Goal: Information Seeking & Learning: Learn about a topic

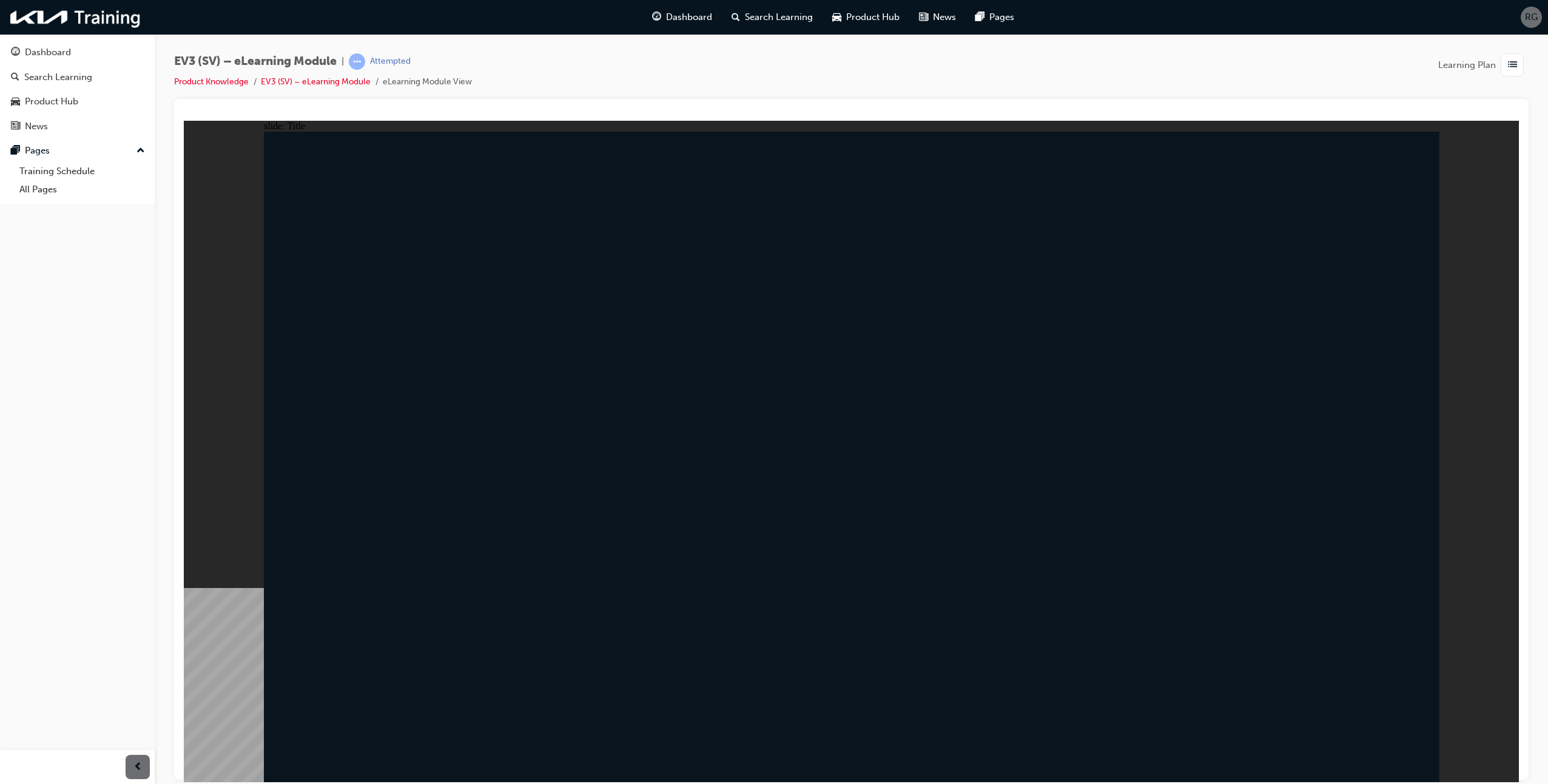
drag, startPoint x: 290, startPoint y: 729, endPoint x: 304, endPoint y: 723, distance: 15.2
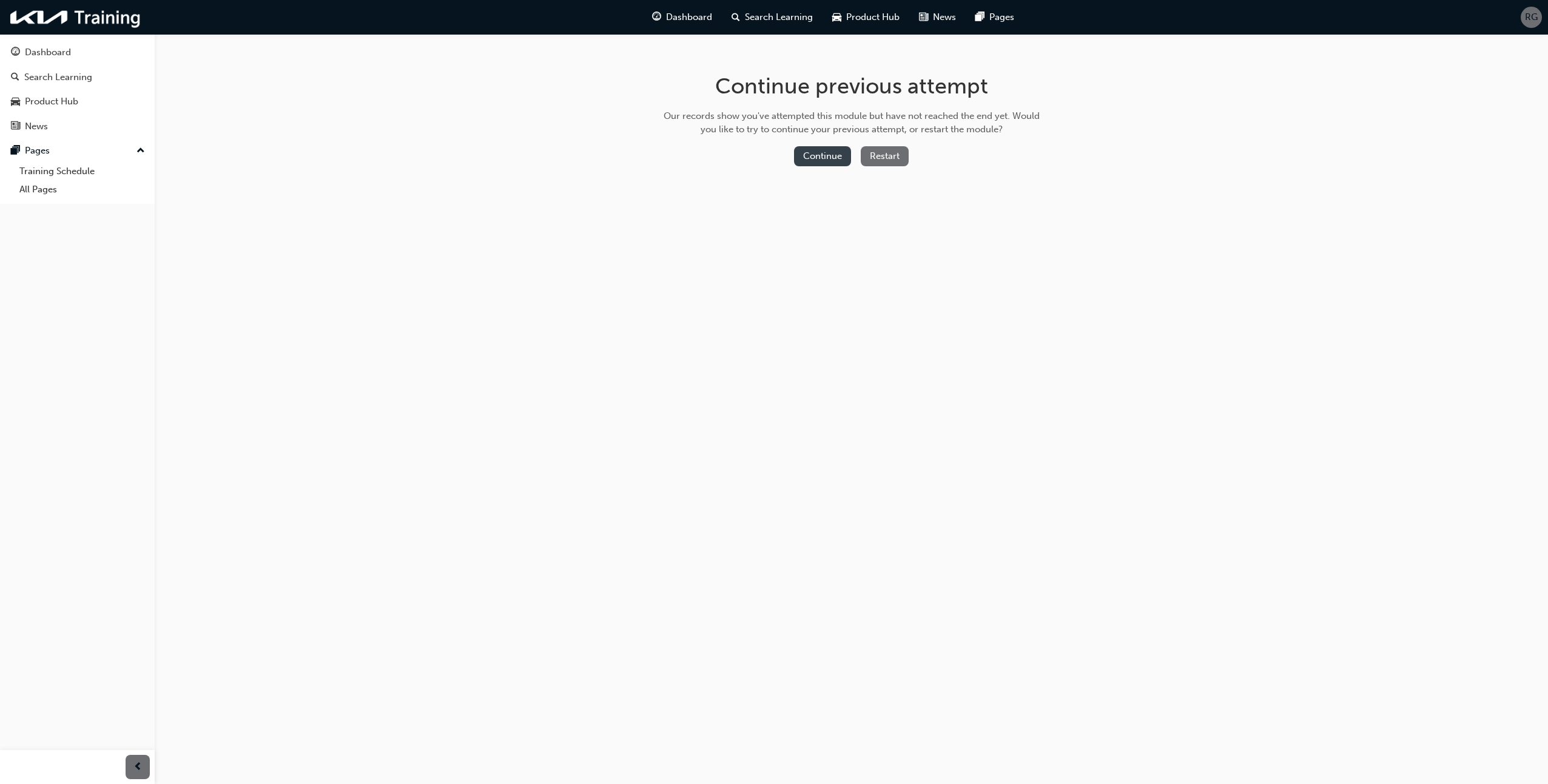
click at [807, 156] on button "Continue" at bounding box center [823, 156] width 57 height 20
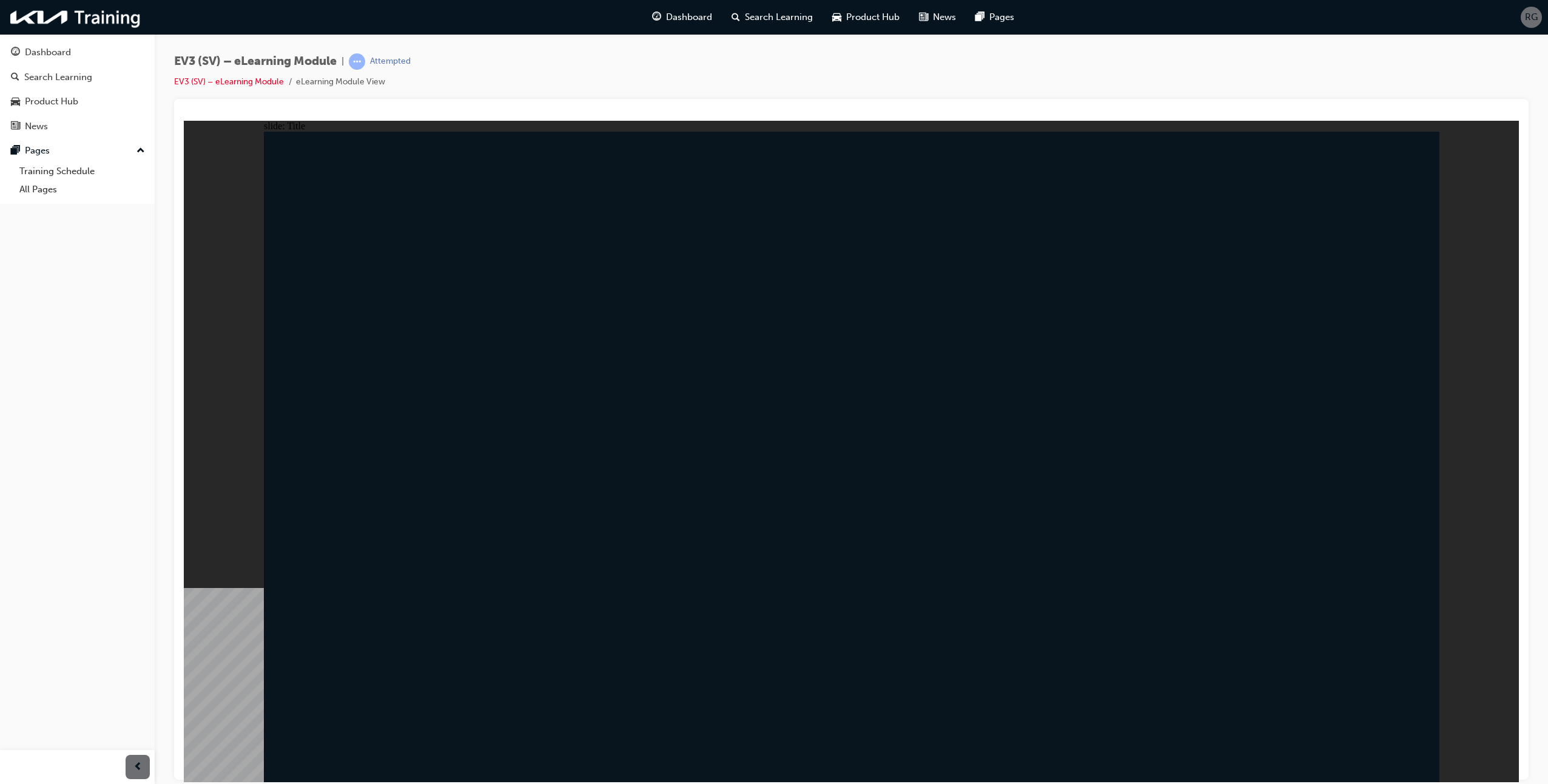
click at [41, 44] on link "Dashboard" at bounding box center [77, 52] width 145 height 23
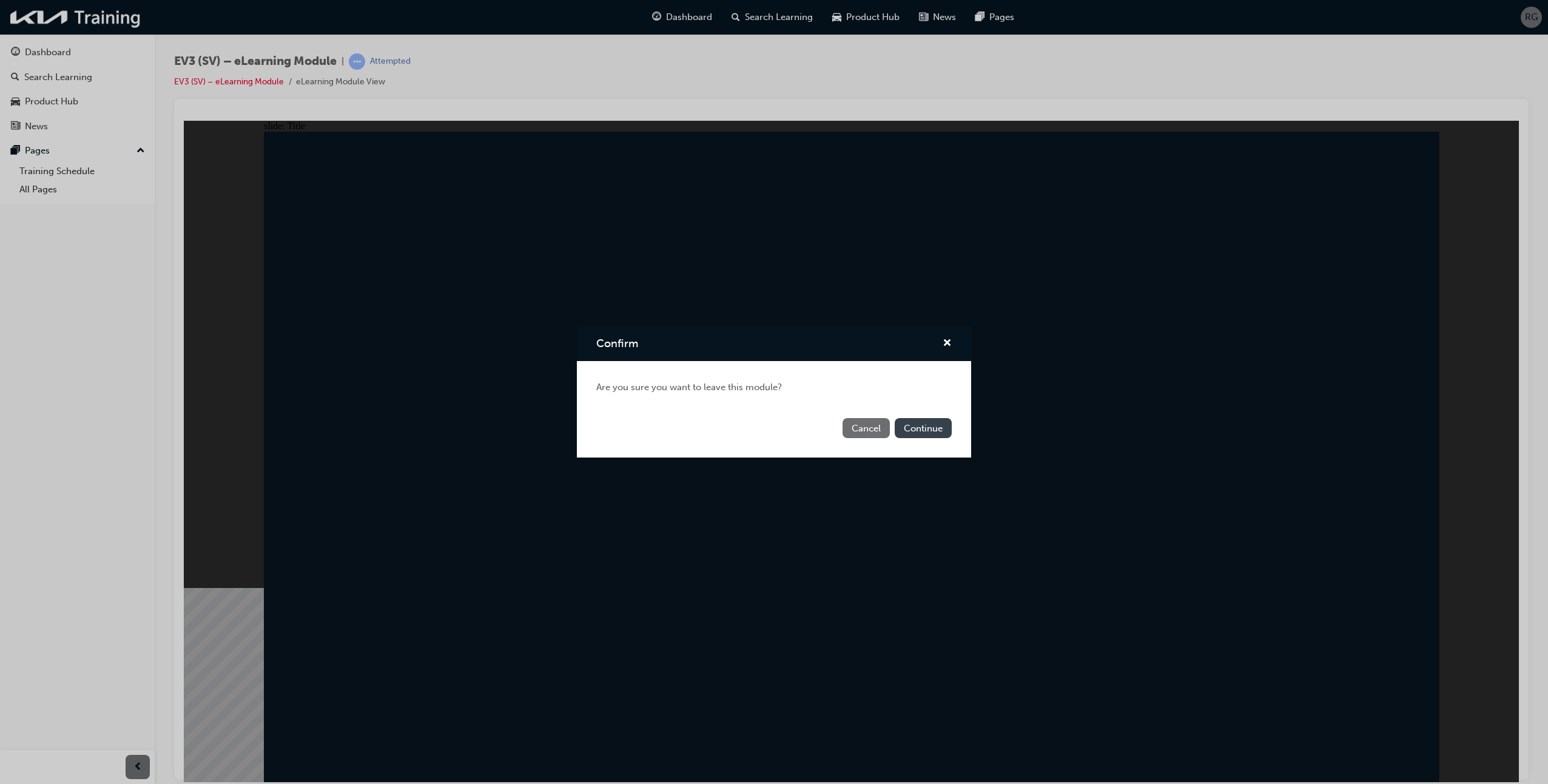
click at [938, 426] on button "Continue" at bounding box center [923, 428] width 57 height 20
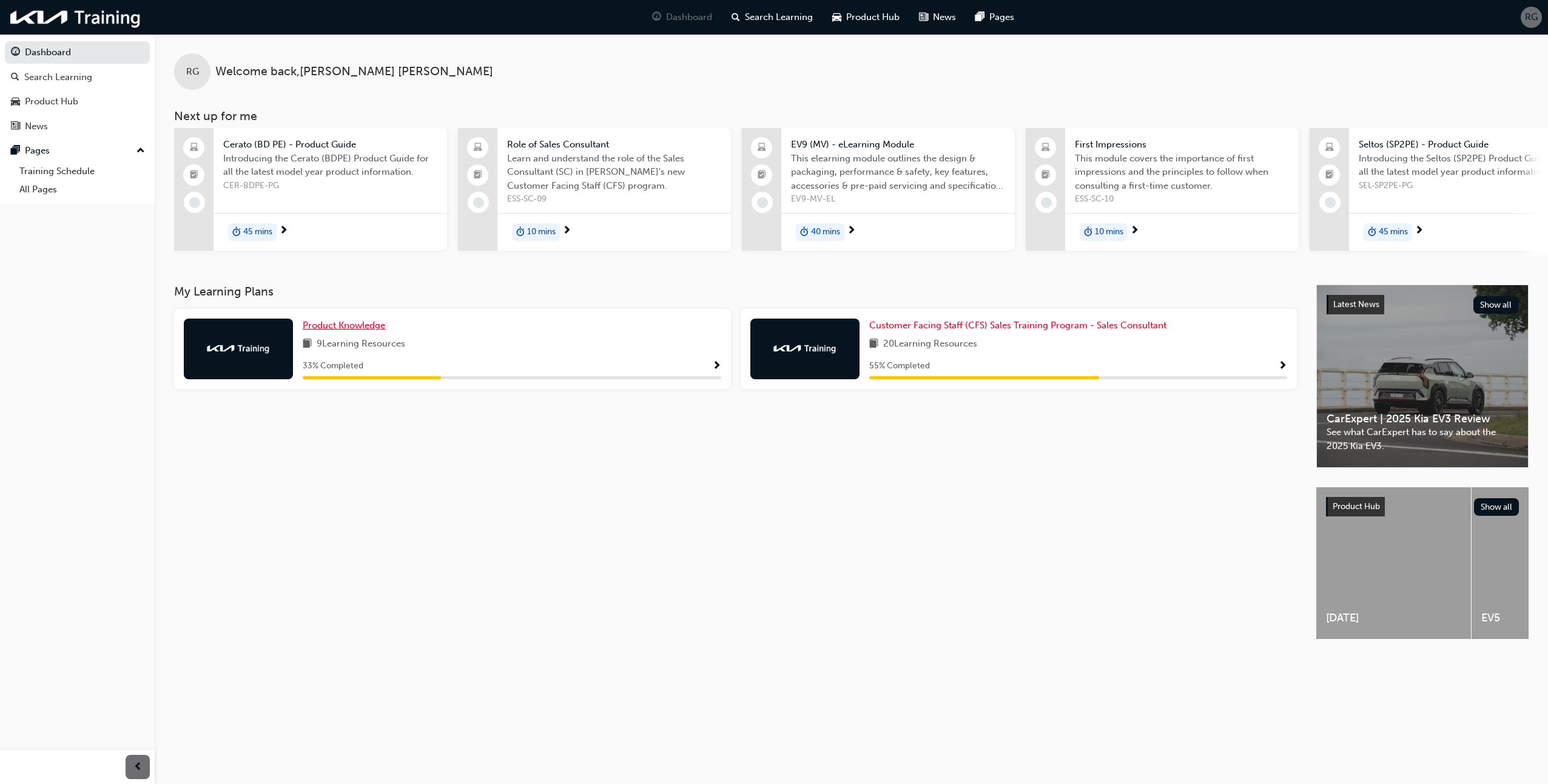
click at [338, 331] on span "Product Knowledge" at bounding box center [343, 325] width 82 height 11
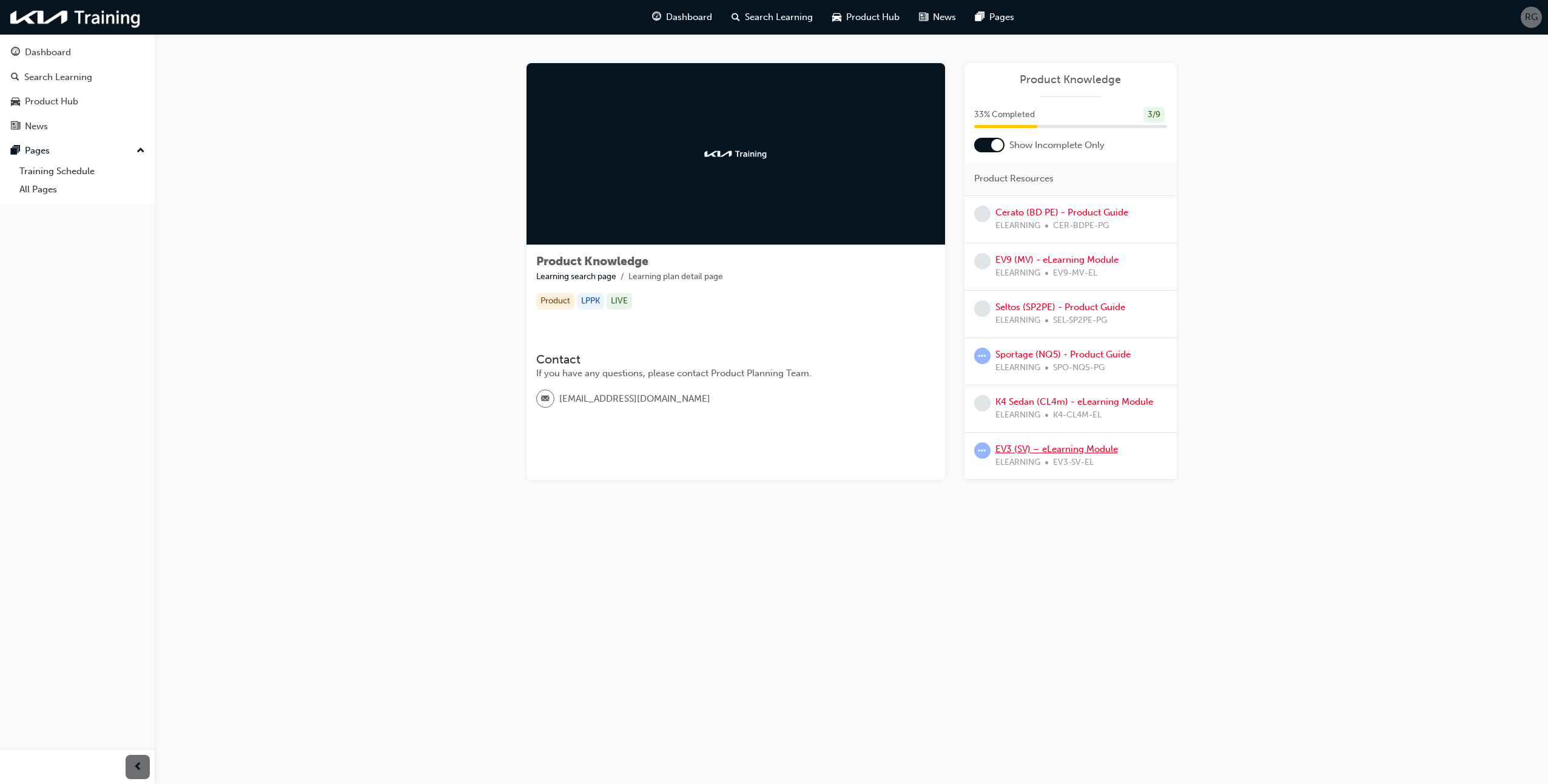
click at [1050, 448] on link "EV3 (SV) – eLearning Module" at bounding box center [1057, 449] width 122 height 11
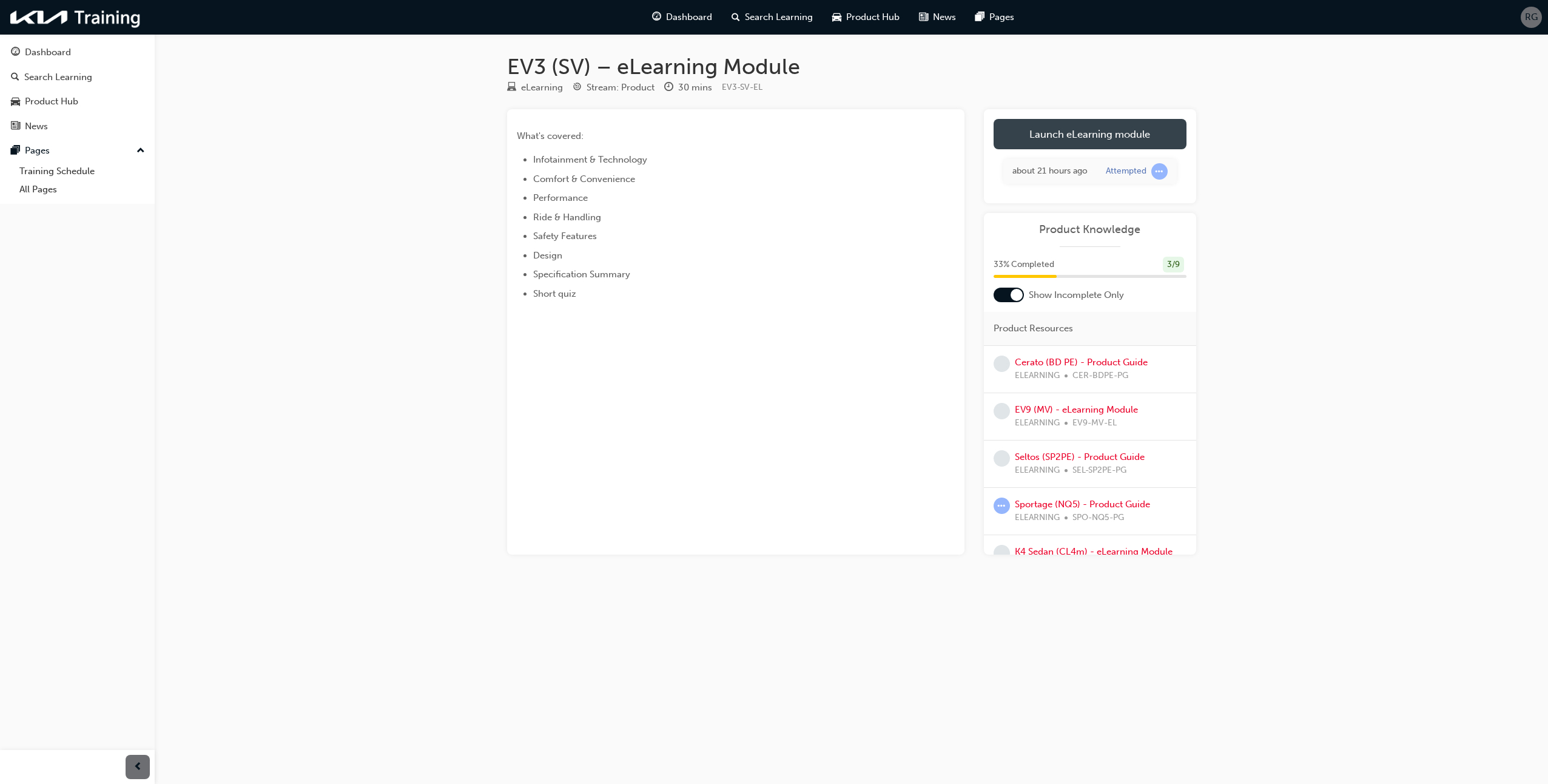
click at [1096, 132] on link "Launch eLearning module" at bounding box center [1090, 134] width 193 height 31
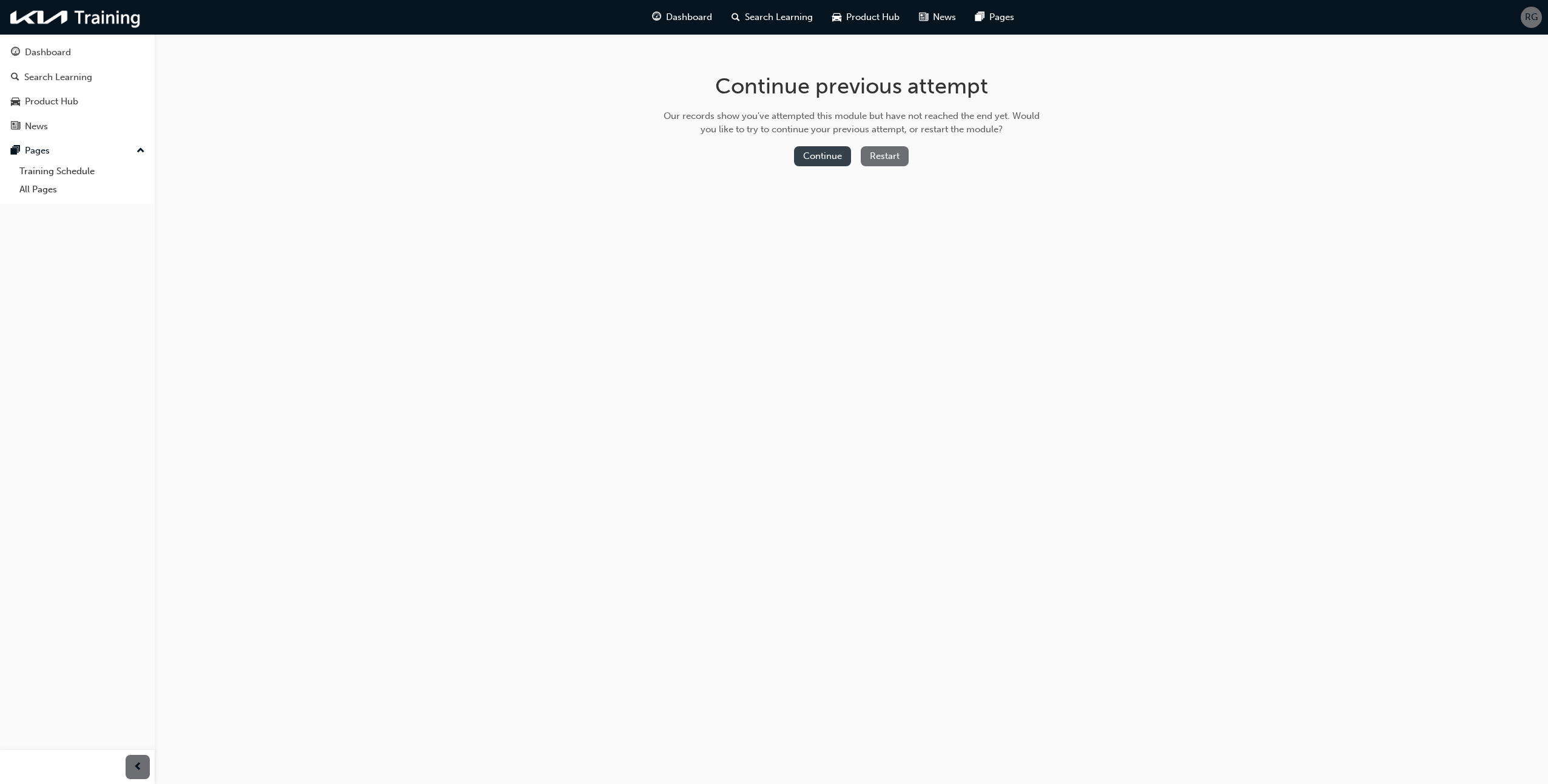
click at [815, 161] on button "Continue" at bounding box center [823, 156] width 57 height 20
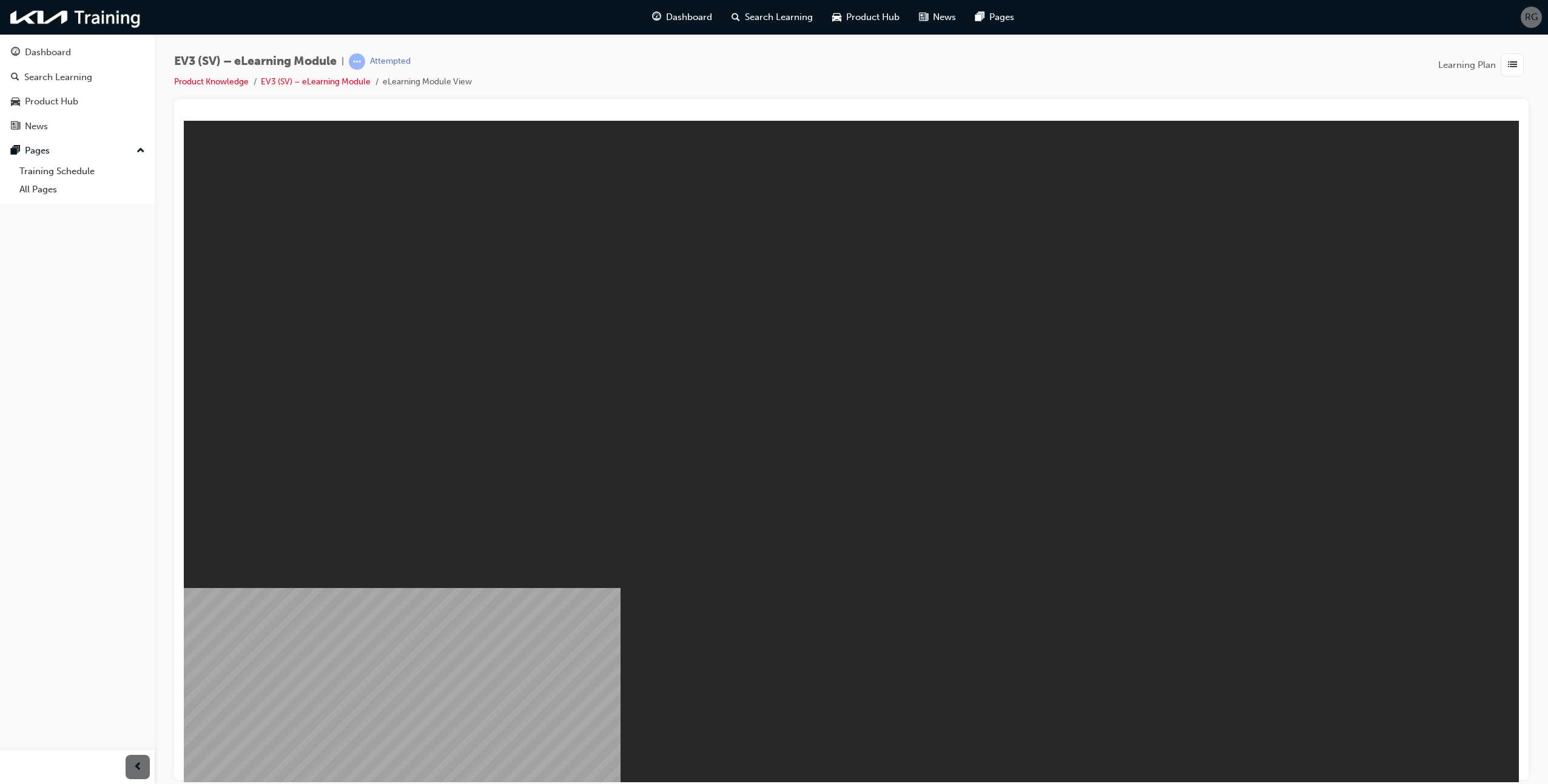
drag, startPoint x: 846, startPoint y: 489, endPoint x: 842, endPoint y: 471, distance: 18.4
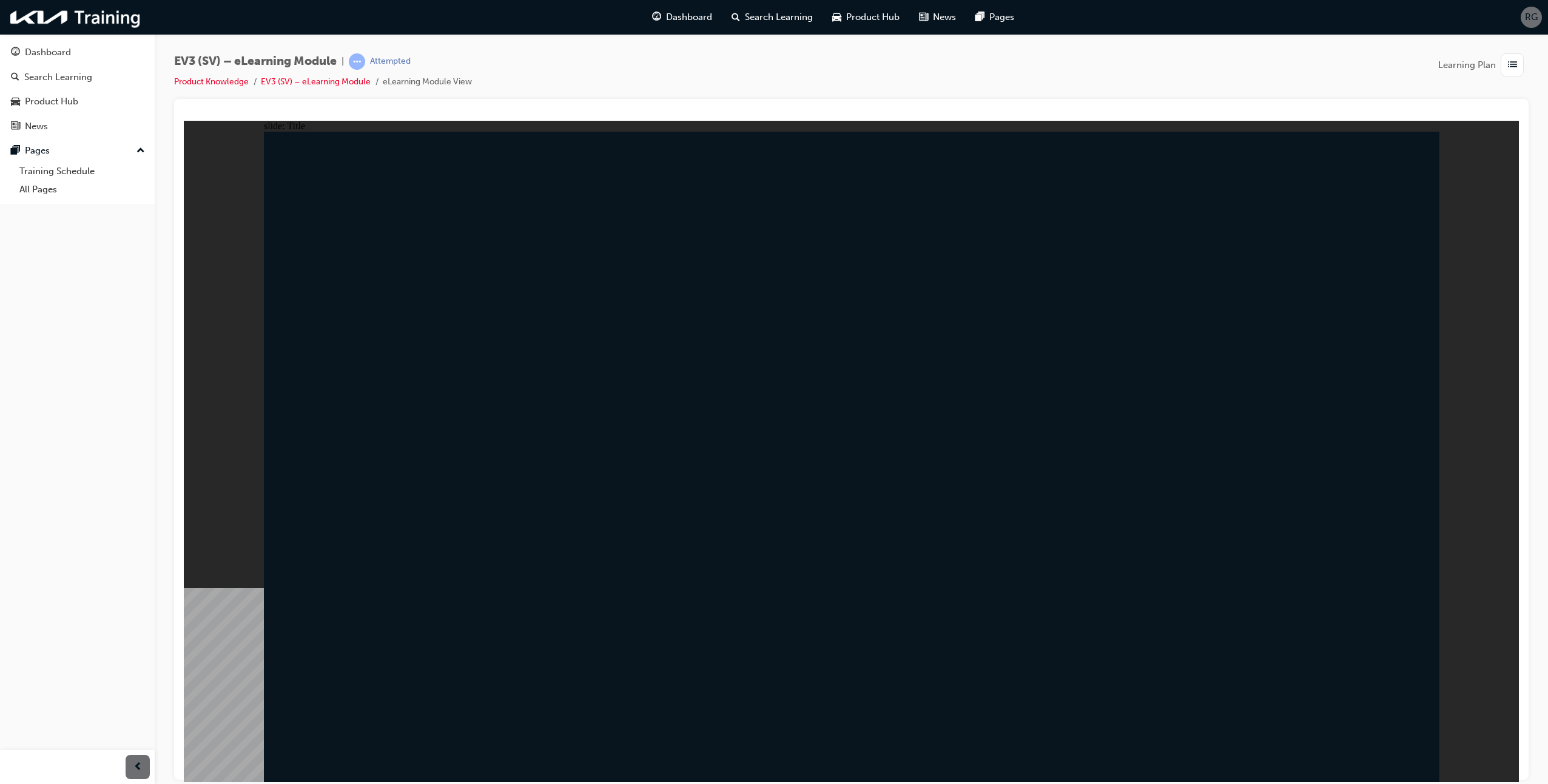
click at [1510, 69] on span "list-icon" at bounding box center [1512, 65] width 9 height 15
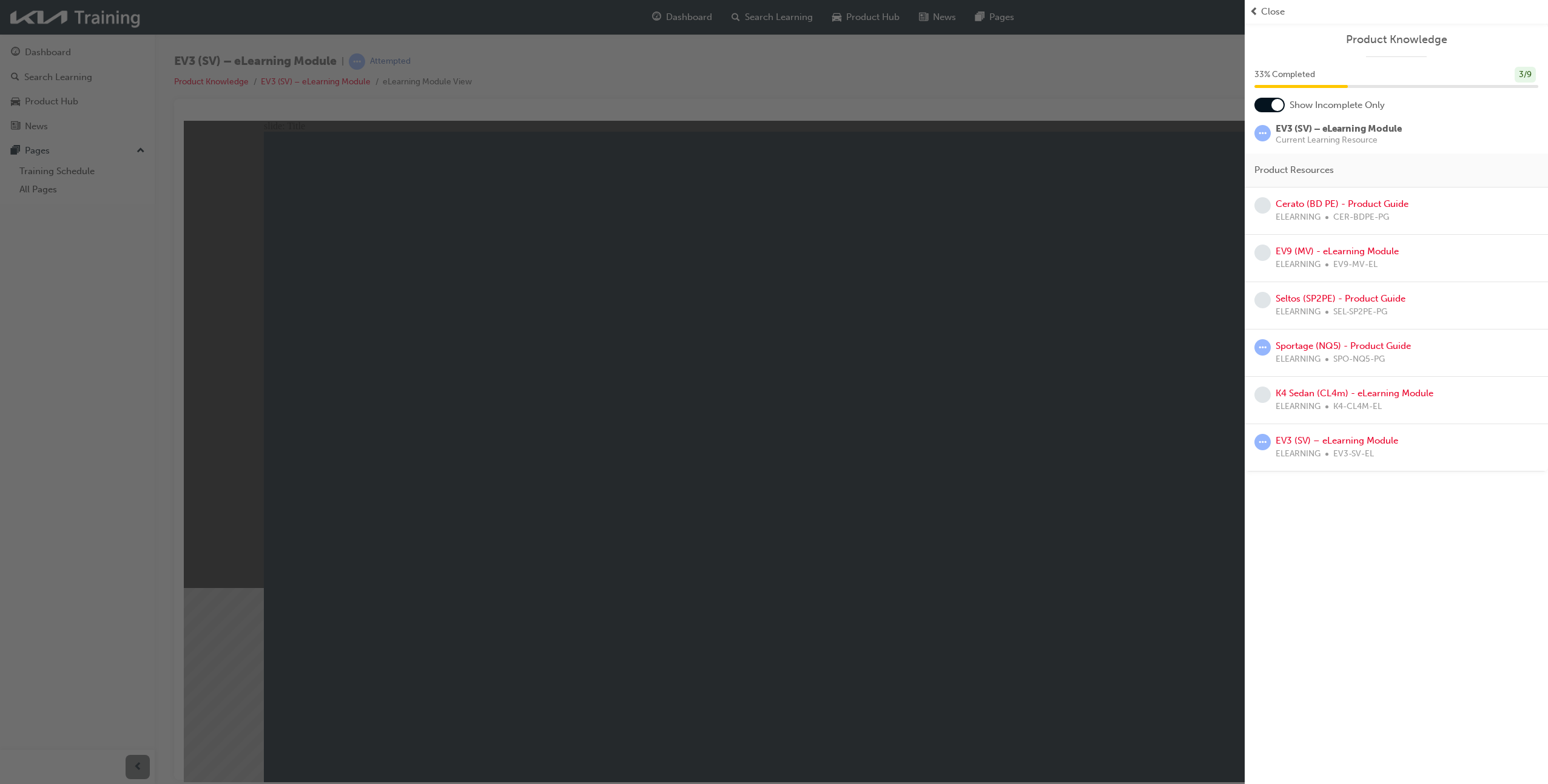
click at [1280, 11] on span "Close" at bounding box center [1273, 12] width 24 height 14
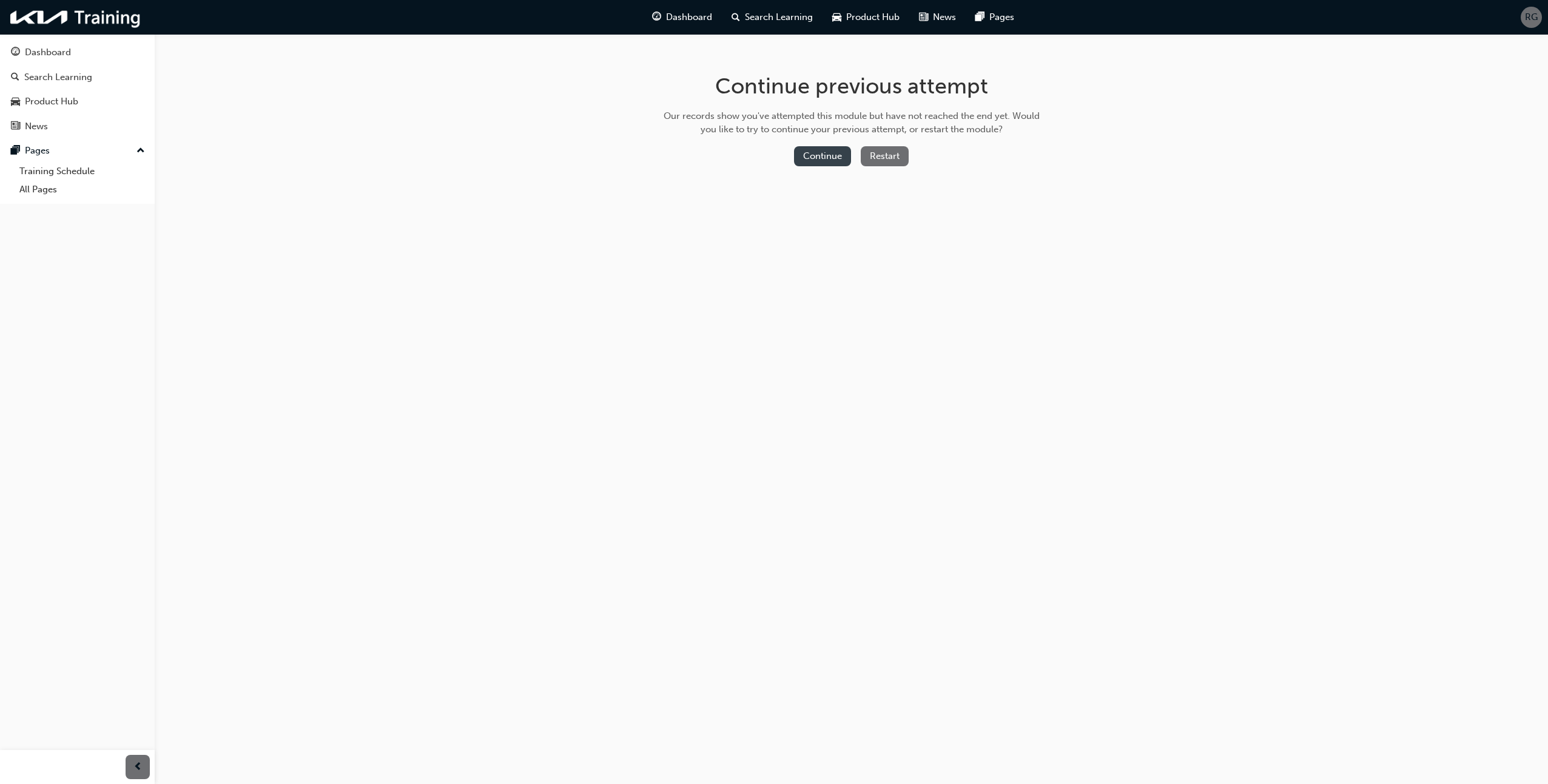
click at [813, 153] on button "Continue" at bounding box center [823, 156] width 57 height 20
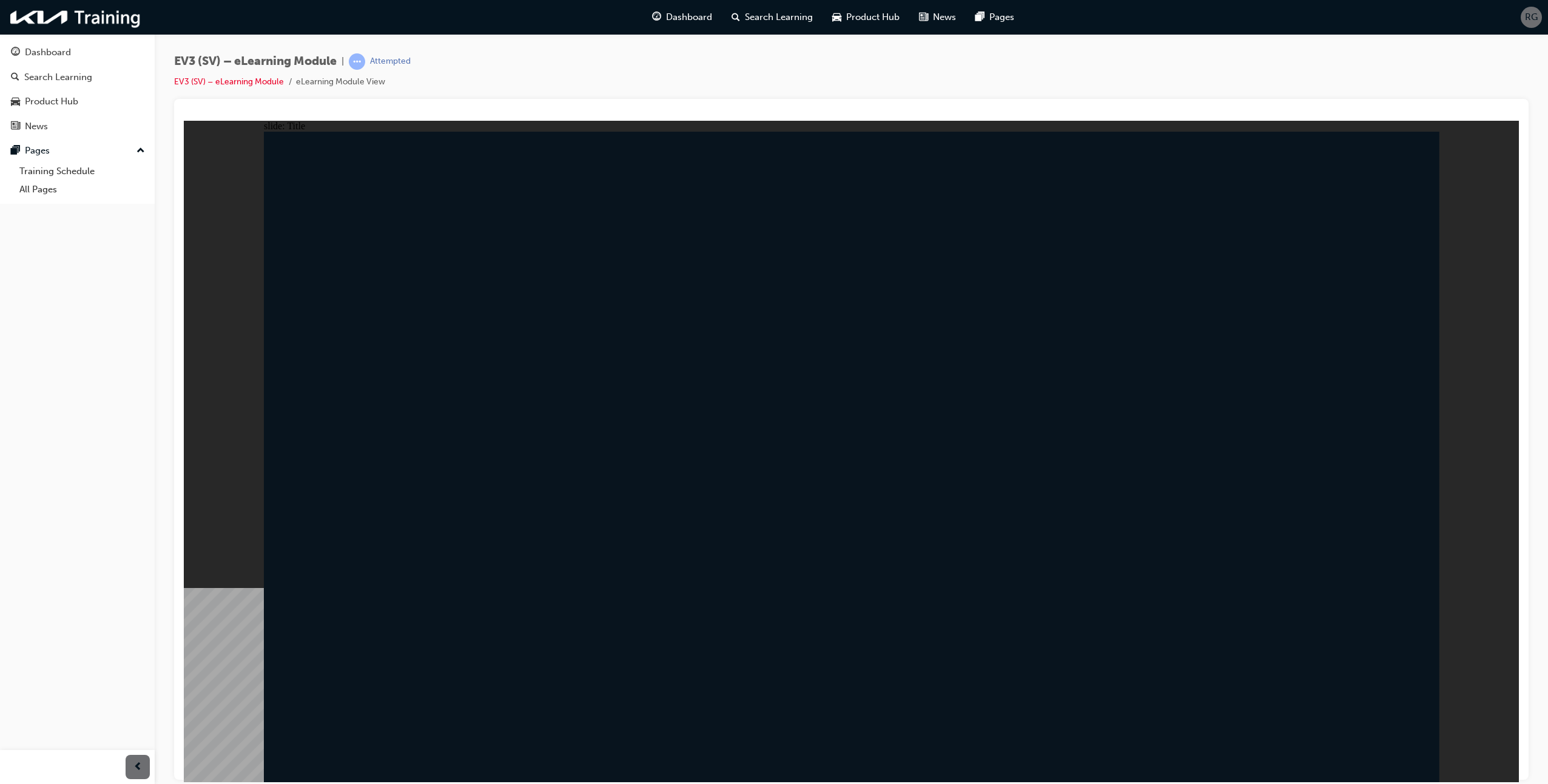
click at [39, 52] on div "Dashboard" at bounding box center [47, 52] width 46 height 14
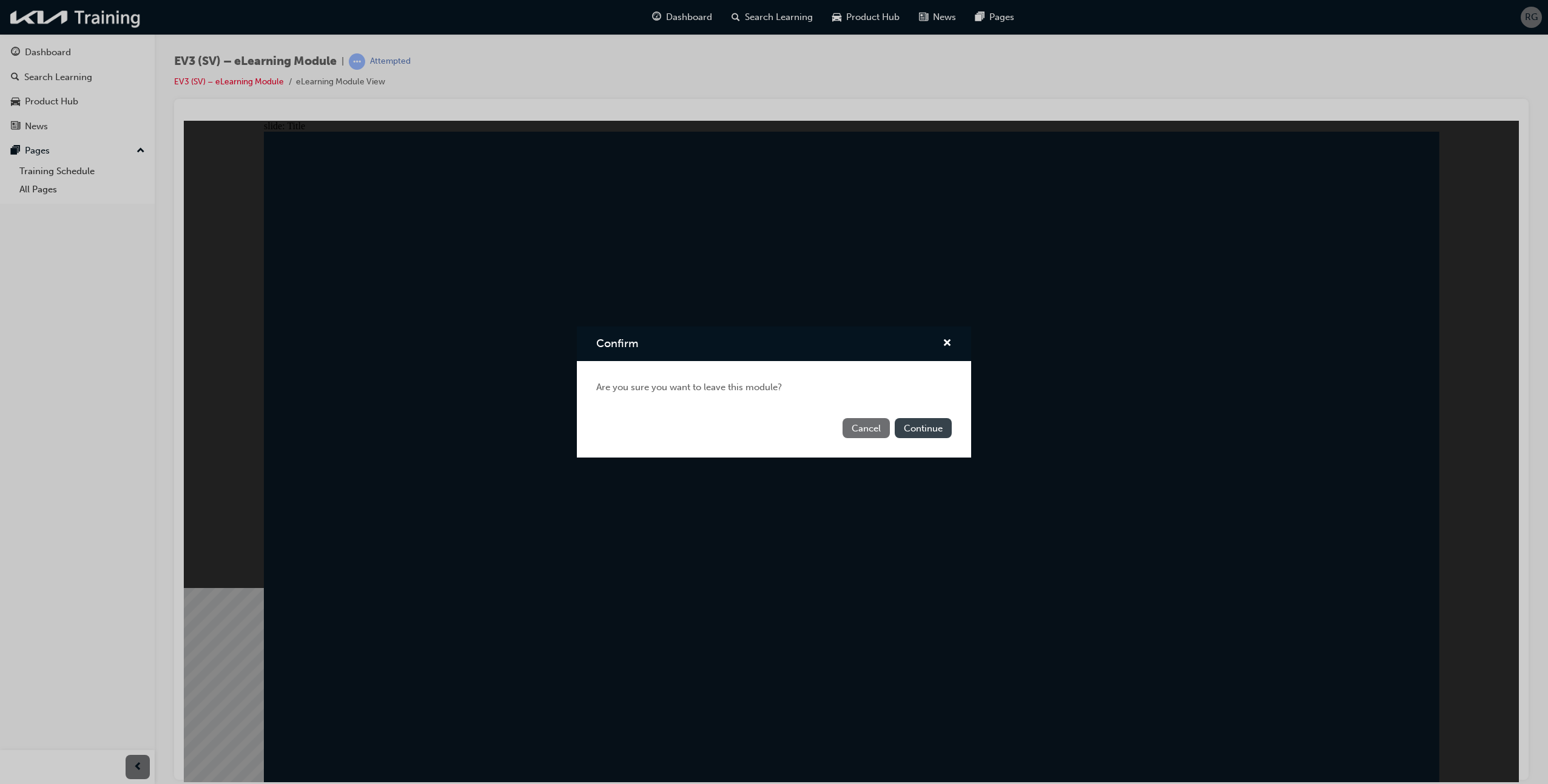
click at [928, 433] on button "Continue" at bounding box center [923, 428] width 57 height 20
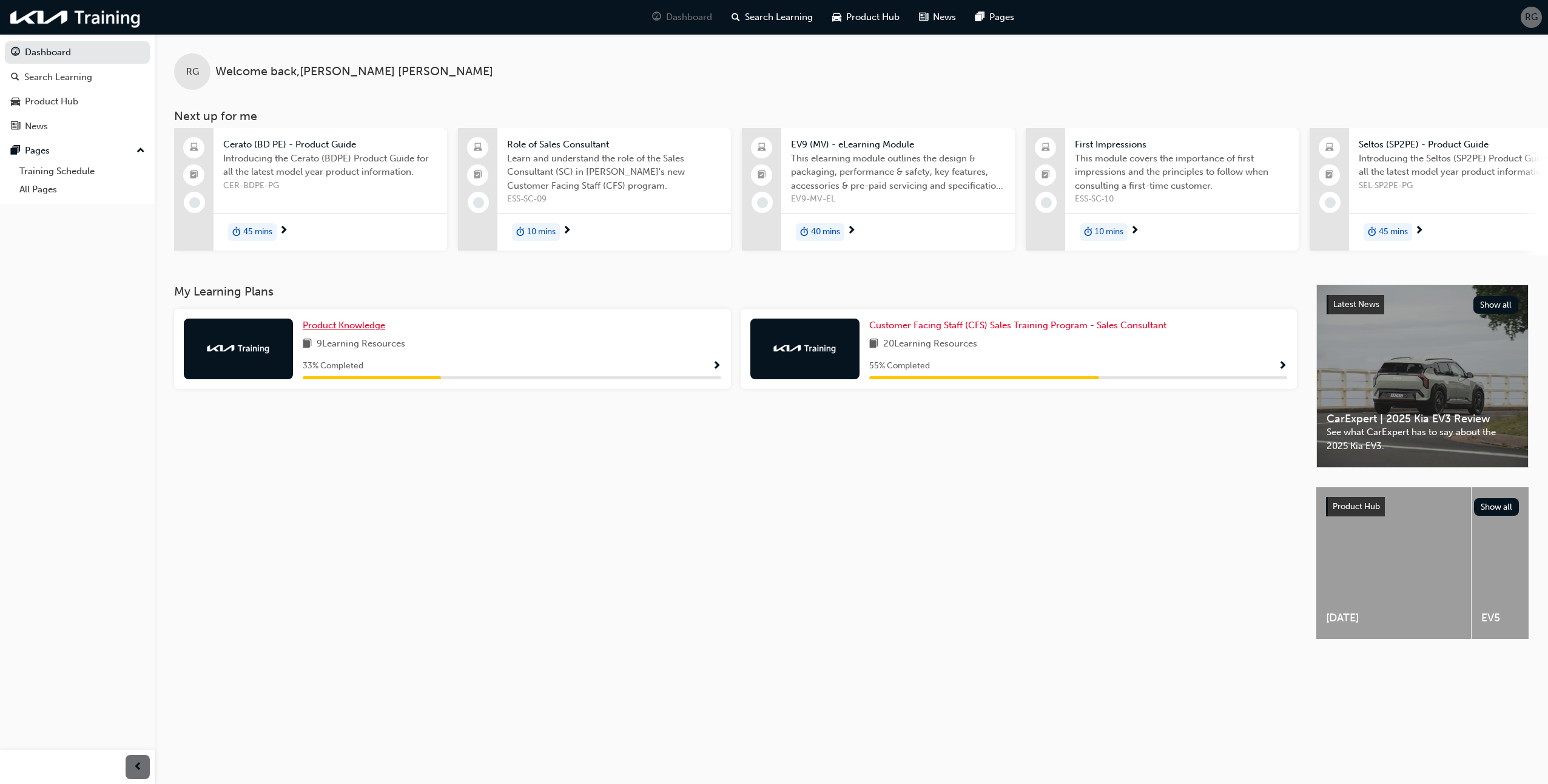
click at [351, 304] on div "My Learning Plans Product Knowledge 9 Learning Resources 33 % Completed Custome…" at bounding box center [745, 341] width 1142 height 113
click at [356, 331] on span "Product Knowledge" at bounding box center [343, 325] width 82 height 11
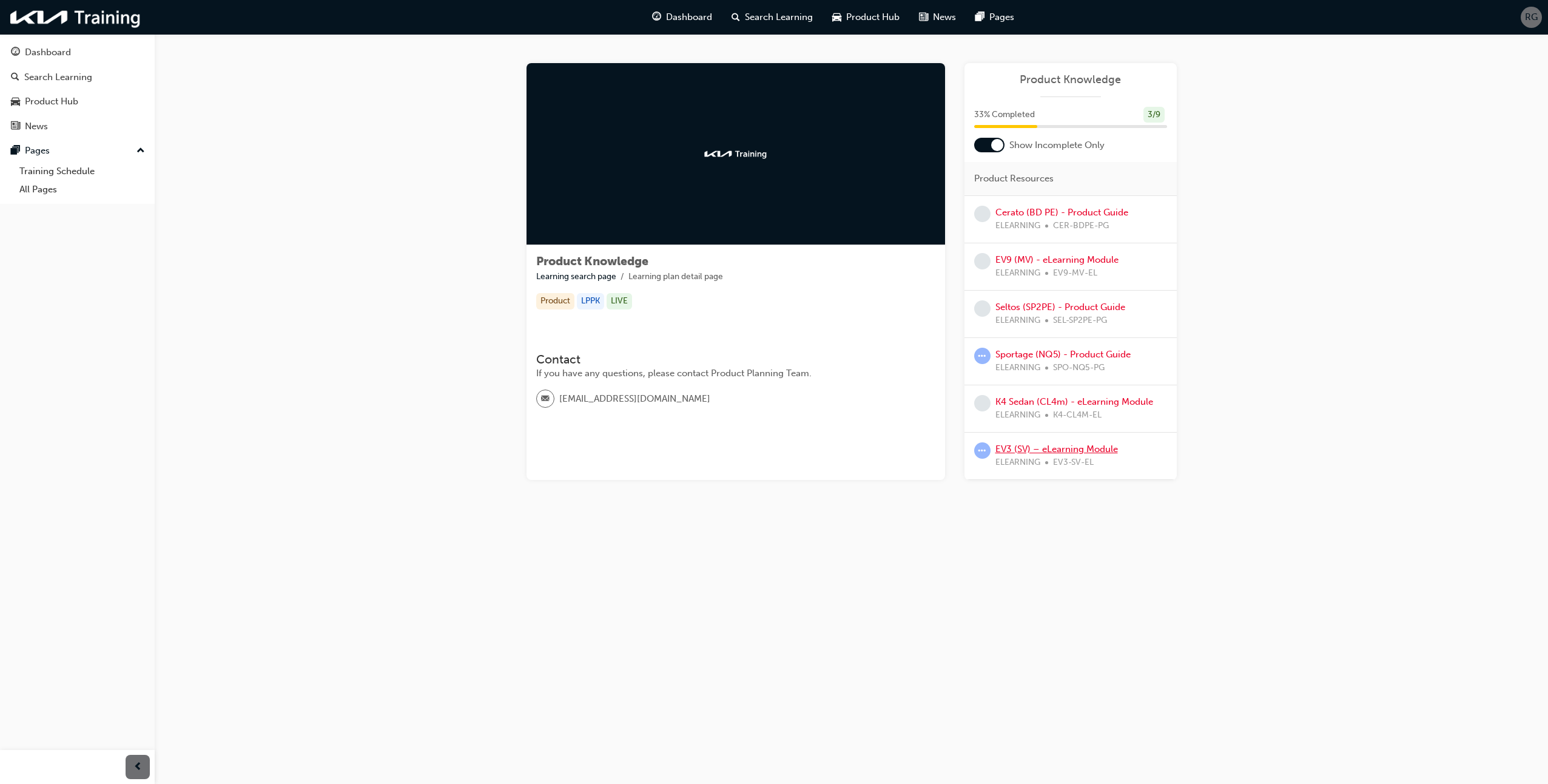
click at [1026, 445] on link "EV3 (SV) – eLearning Module" at bounding box center [1057, 449] width 122 height 11
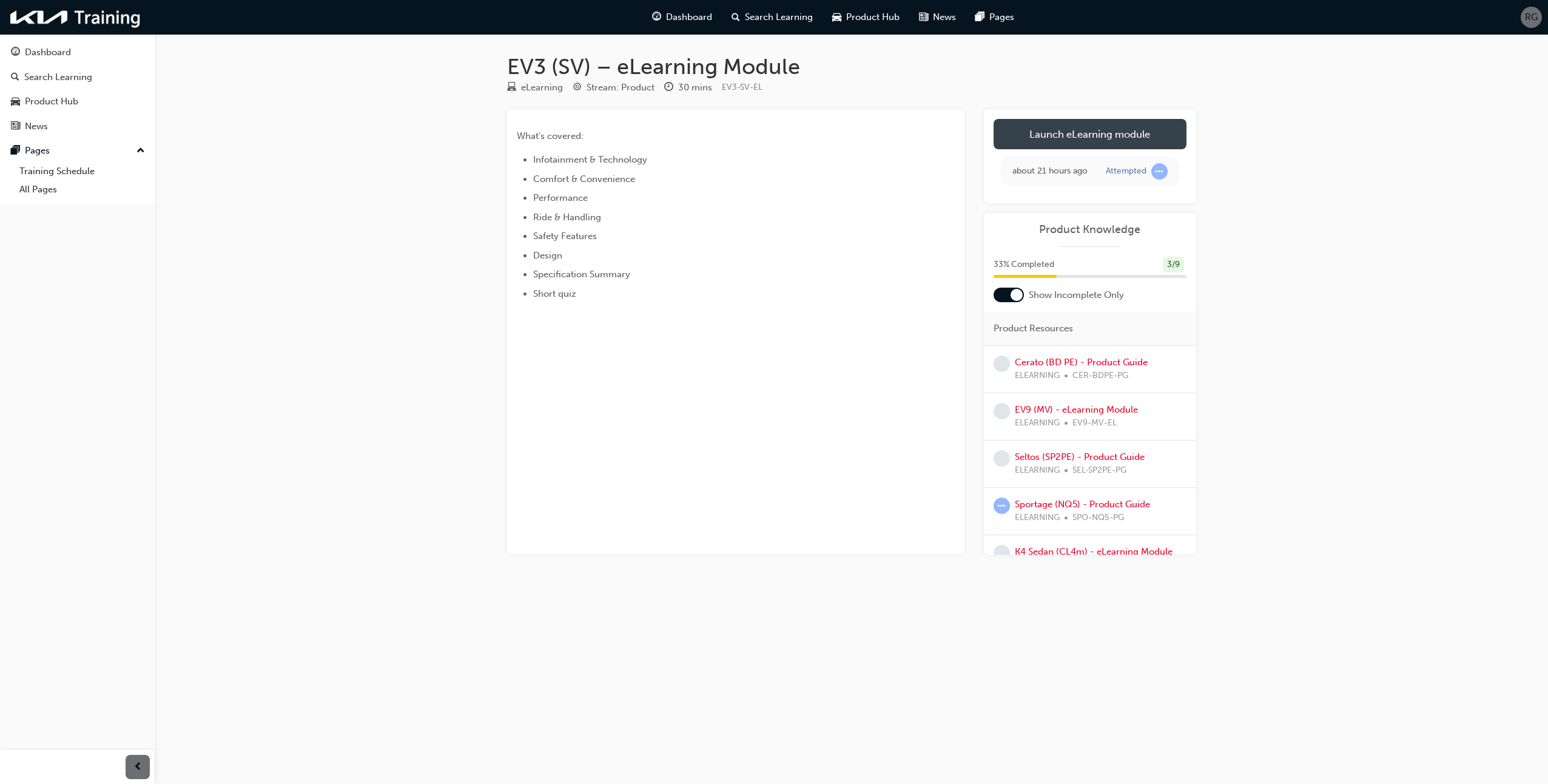
click at [1072, 134] on link "Launch eLearning module" at bounding box center [1090, 134] width 193 height 31
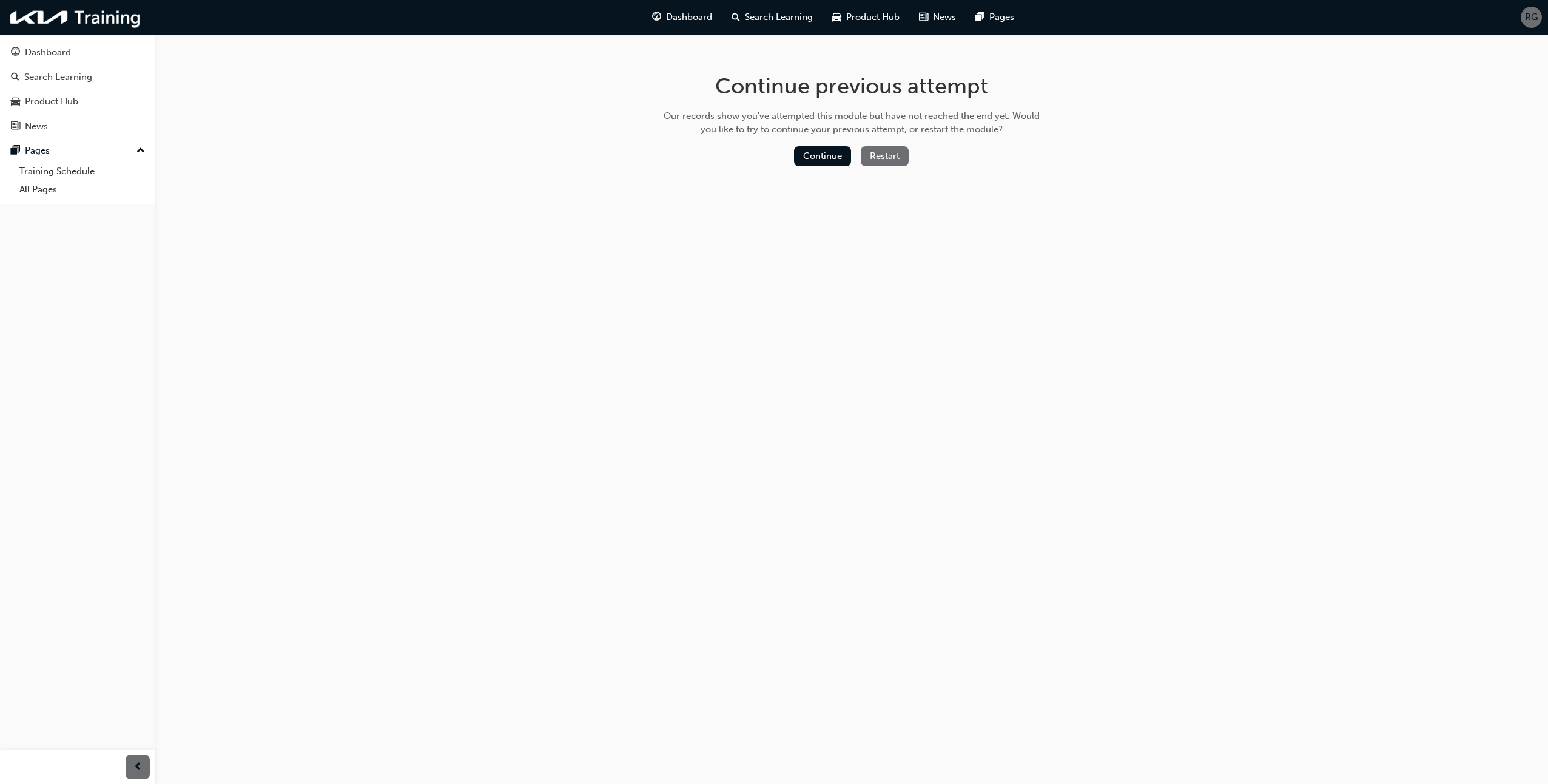
click at [873, 156] on button "Restart" at bounding box center [885, 156] width 48 height 20
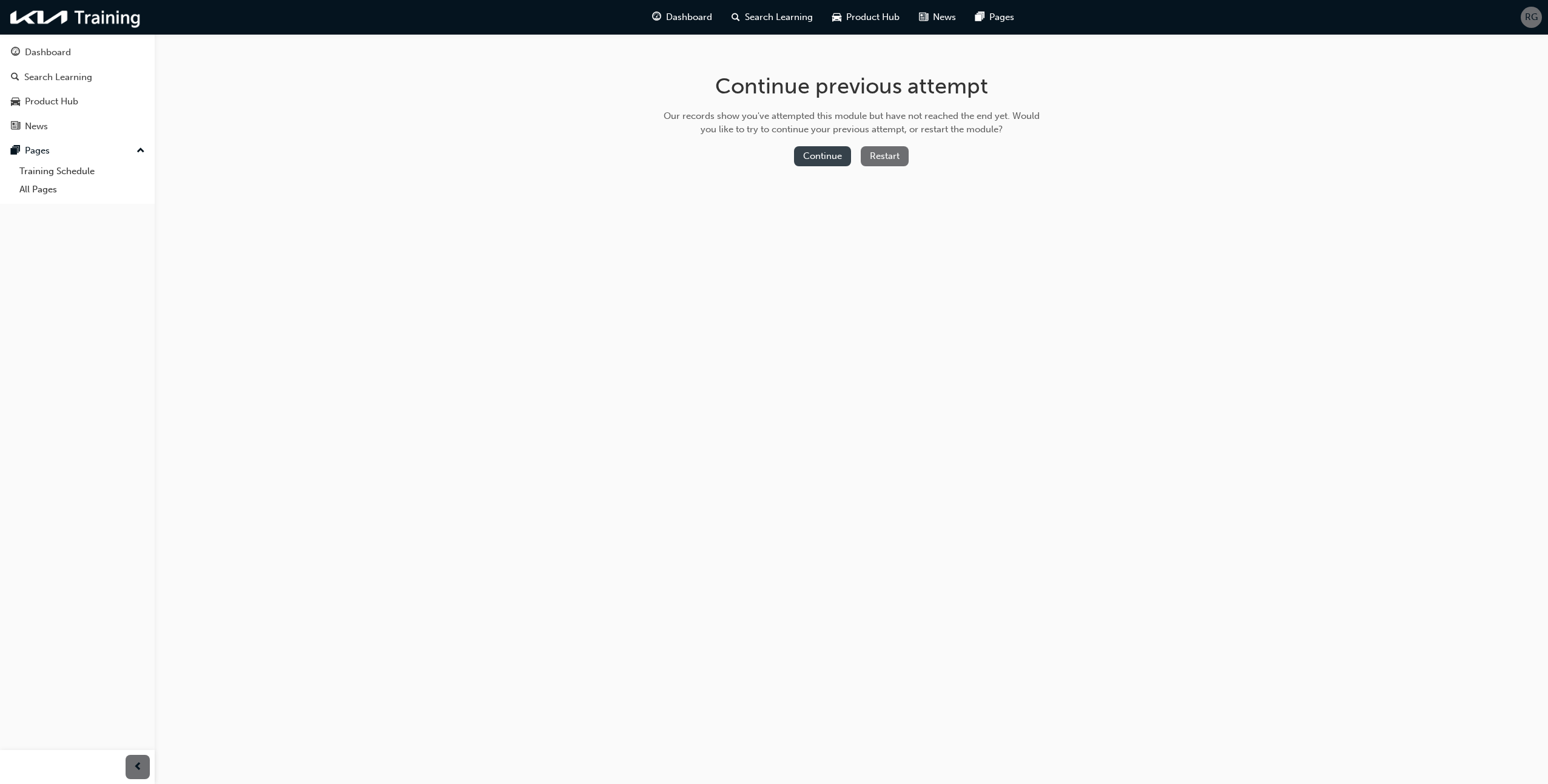
click at [823, 157] on button "Continue" at bounding box center [823, 156] width 57 height 20
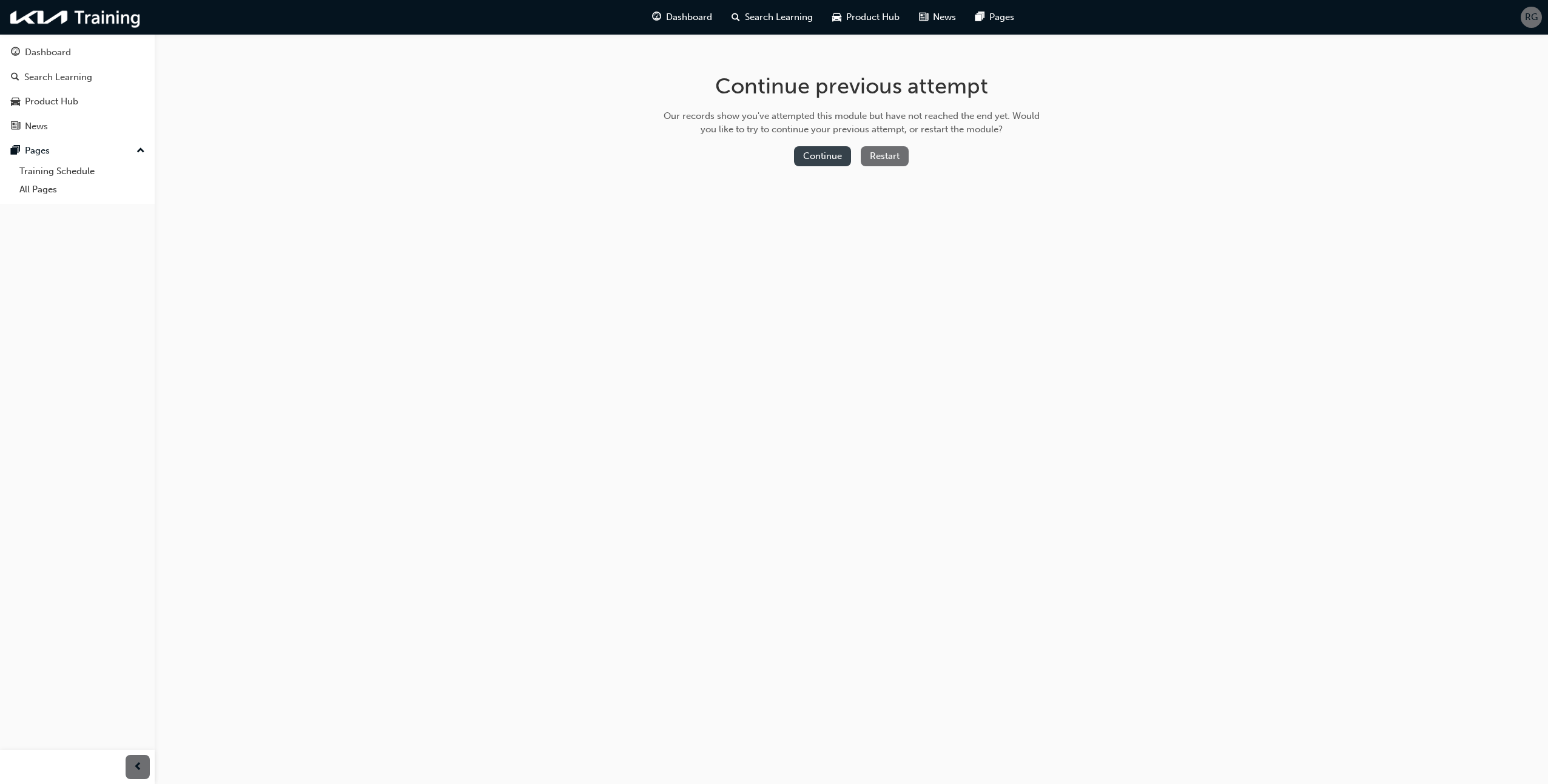
click at [810, 155] on button "Continue" at bounding box center [823, 156] width 57 height 20
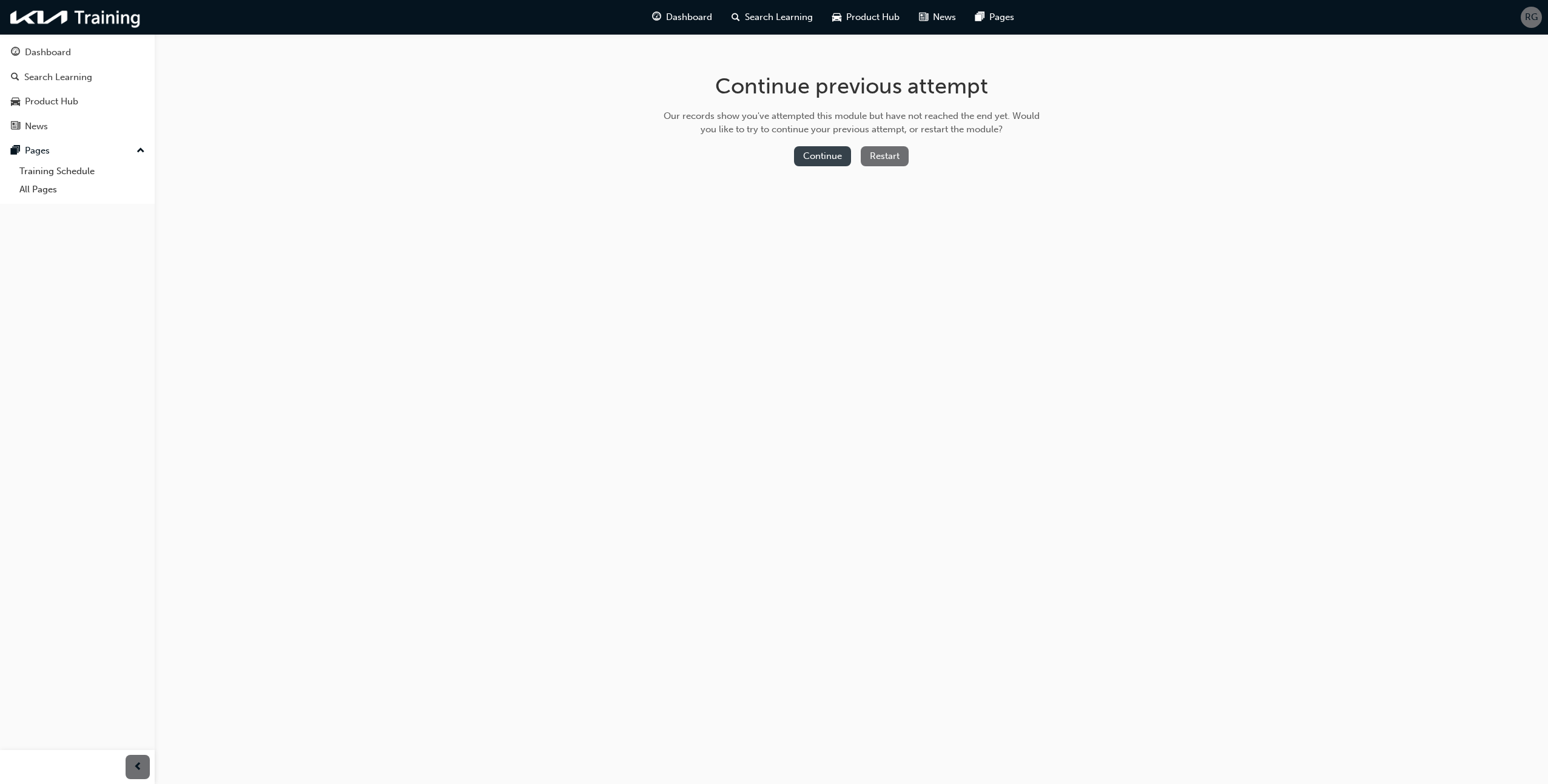
click at [834, 156] on button "Continue" at bounding box center [823, 156] width 57 height 20
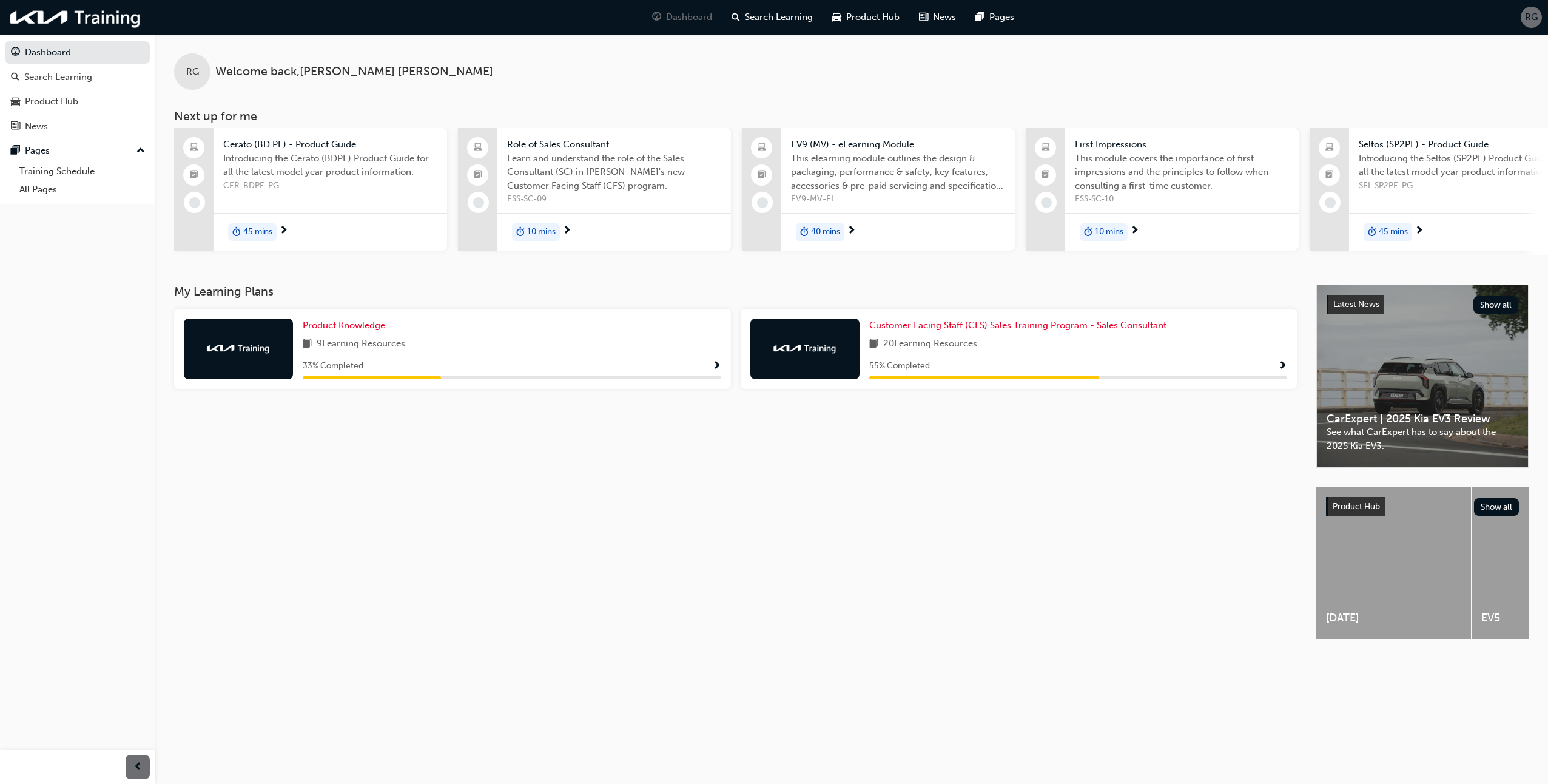
click at [332, 331] on span "Product Knowledge" at bounding box center [343, 325] width 82 height 11
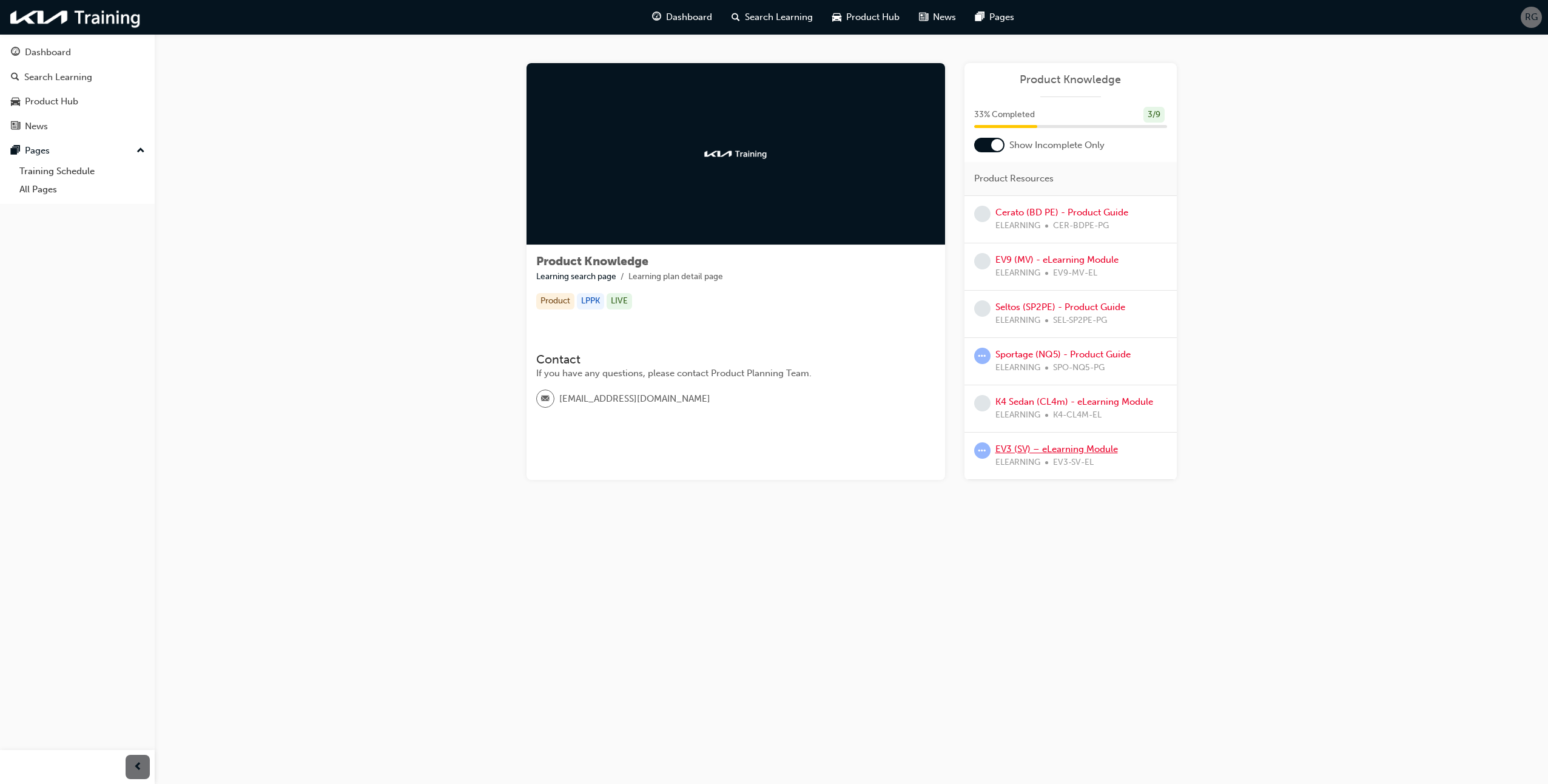
click at [1037, 447] on link "EV3 (SV) – eLearning Module" at bounding box center [1057, 449] width 122 height 11
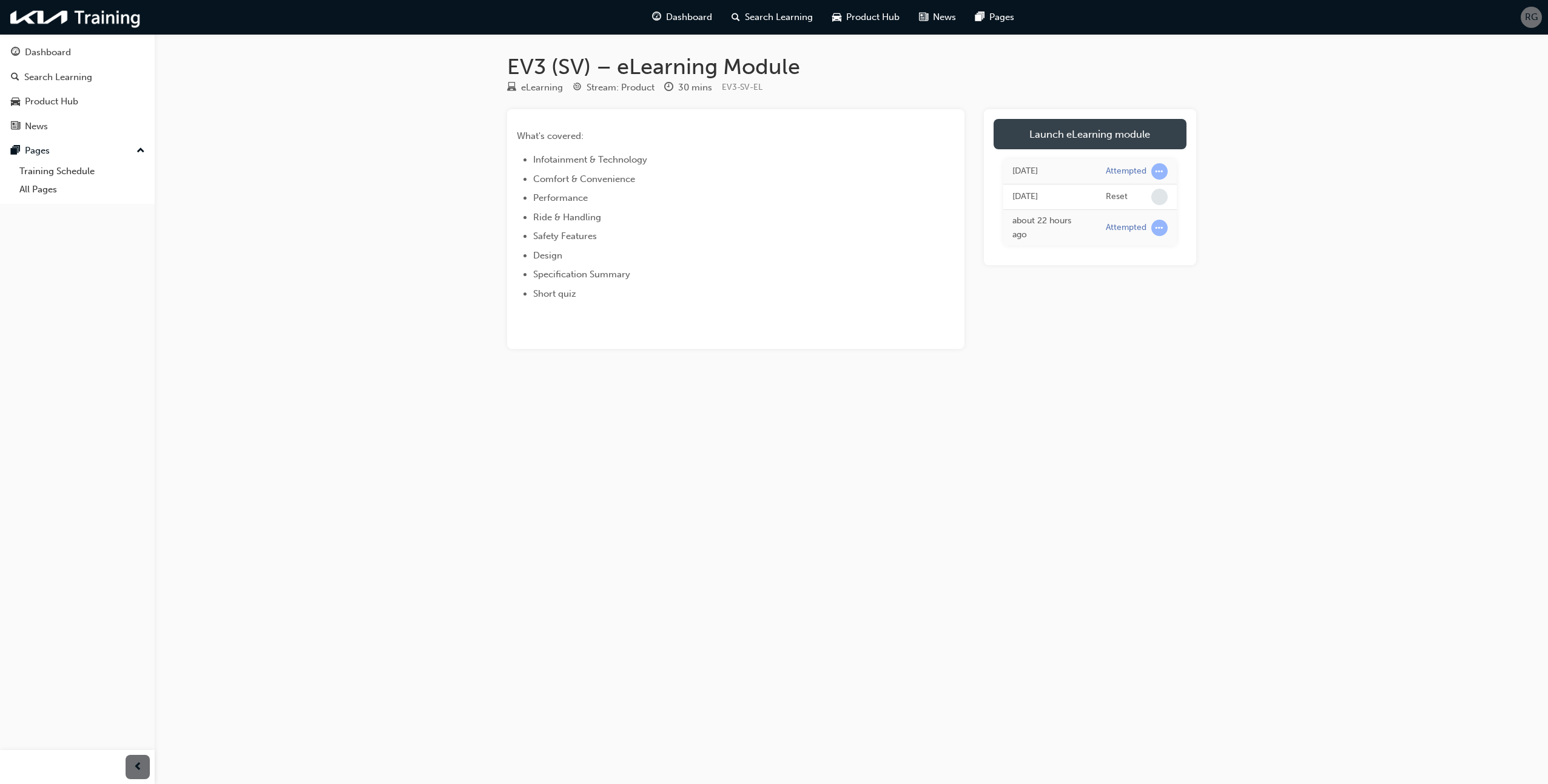
click at [1076, 135] on link "Launch eLearning module" at bounding box center [1090, 134] width 193 height 31
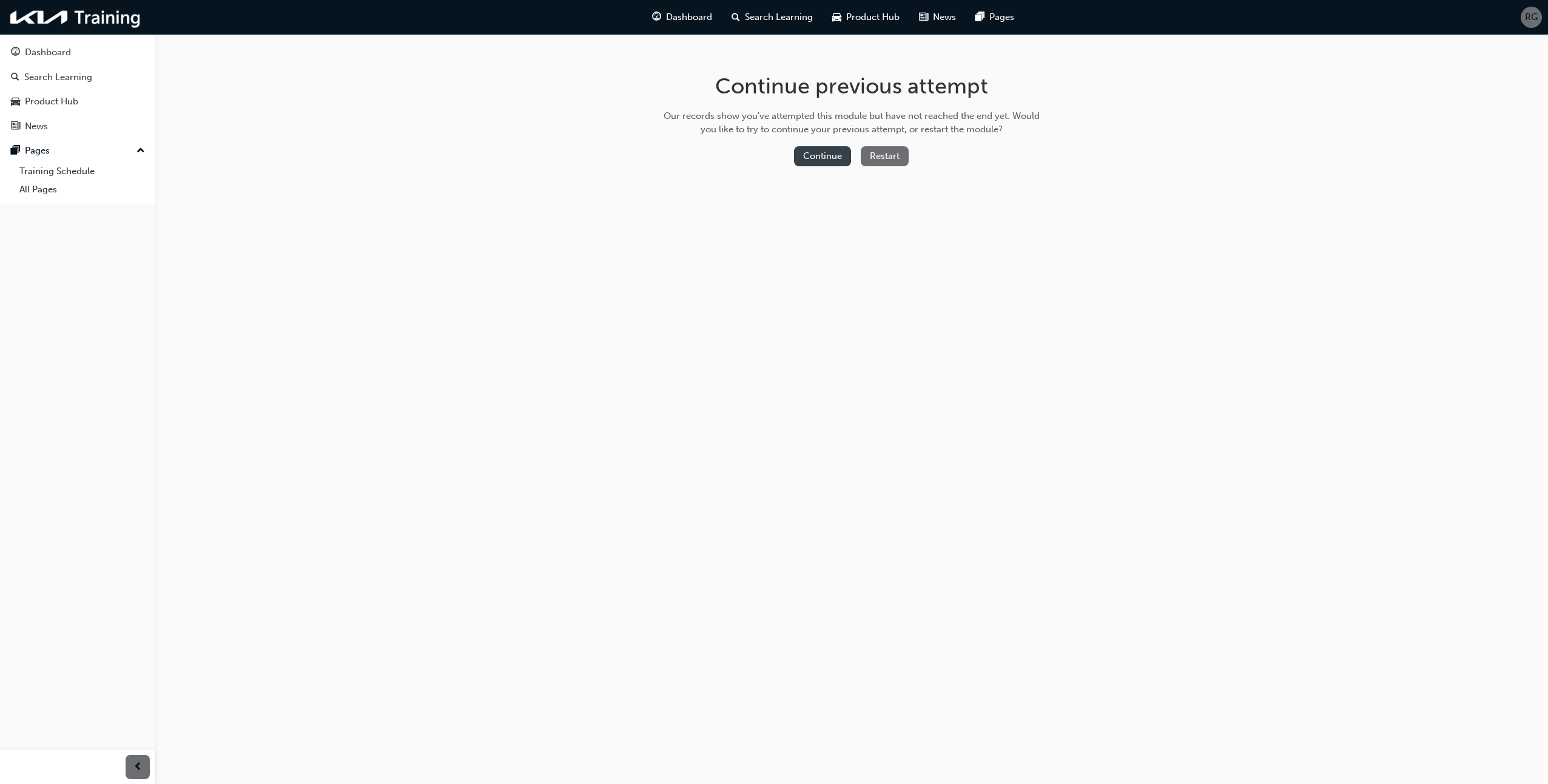
click at [818, 153] on button "Continue" at bounding box center [823, 156] width 57 height 20
